Goal: Task Accomplishment & Management: Use online tool/utility

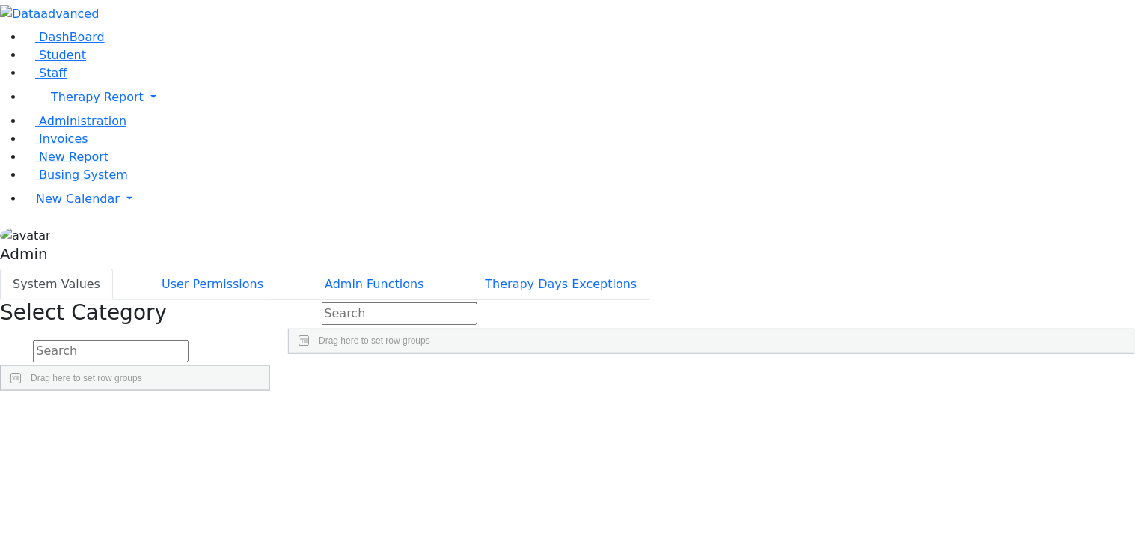
scroll to position [683, 0]
click at [52, 164] on span "New Report" at bounding box center [74, 157] width 70 height 14
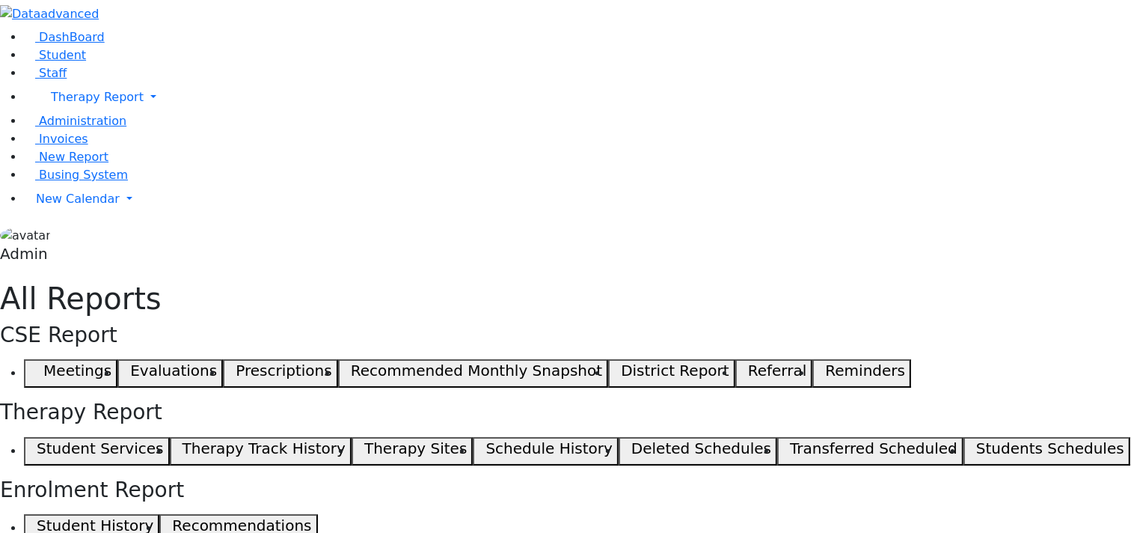
click at [163, 439] on h5 "Student Services" at bounding box center [100, 448] width 126 height 18
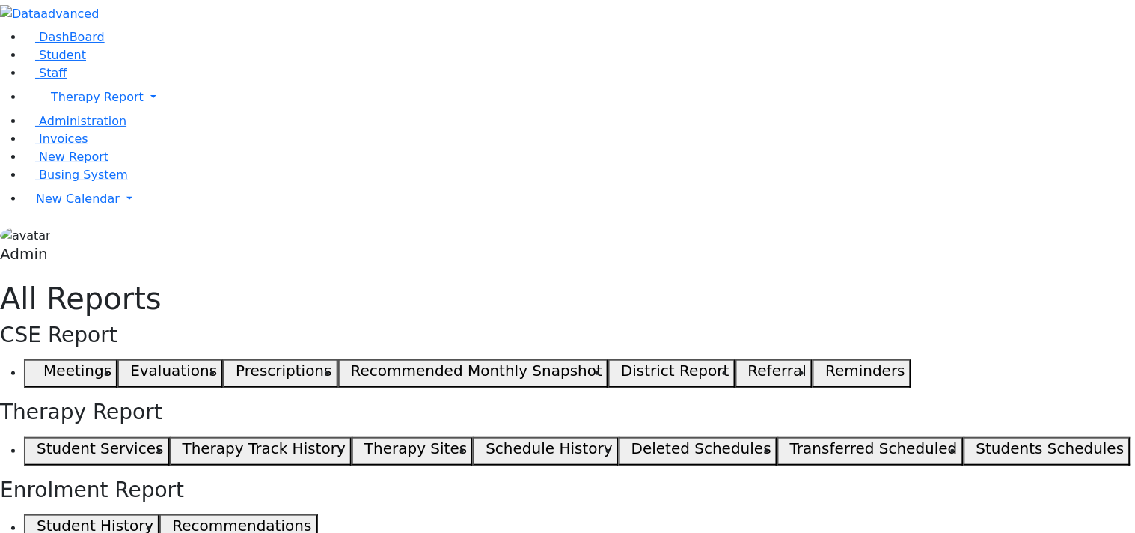
drag, startPoint x: 814, startPoint y: 194, endPoint x: 1100, endPoint y: 200, distance: 286.5
drag, startPoint x: 742, startPoint y: 188, endPoint x: 932, endPoint y: 185, distance: 190.0
click at [48, 62] on span "Student" at bounding box center [62, 55] width 47 height 14
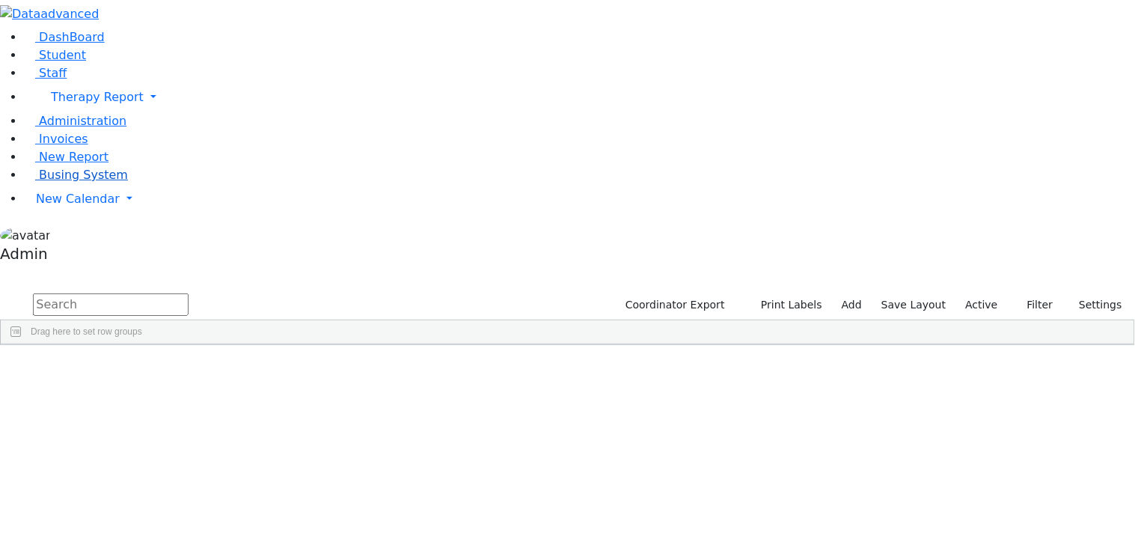
click at [52, 182] on span "Busing System" at bounding box center [83, 175] width 89 height 14
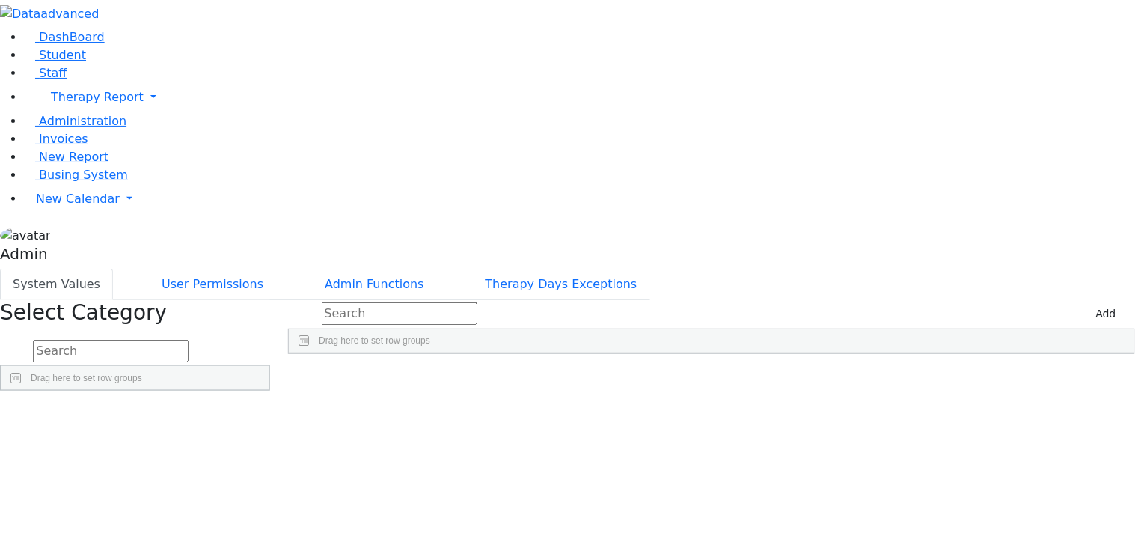
scroll to position [683, 0]
